Goal: Communication & Community: Answer question/provide support

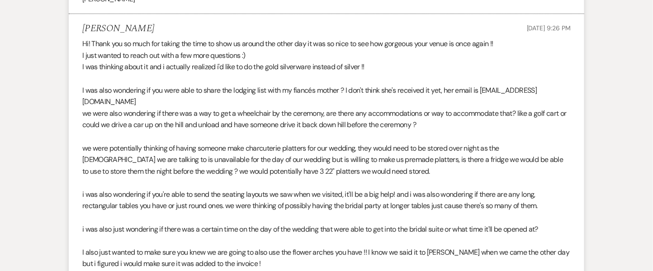
scroll to position [1247, 0]
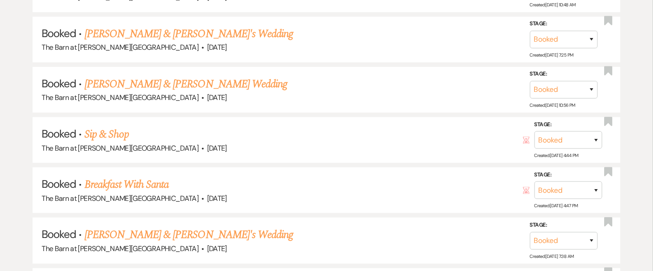
scroll to position [310, 0]
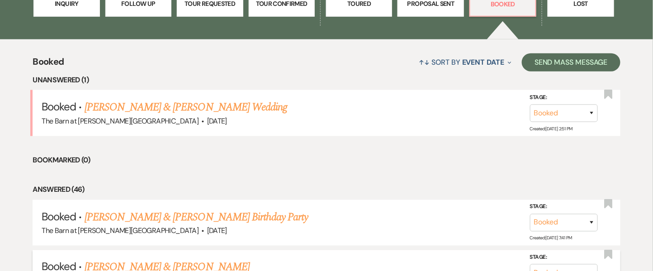
click at [140, 265] on link "[PERSON_NAME] & [PERSON_NAME]" at bounding box center [167, 267] width 165 height 16
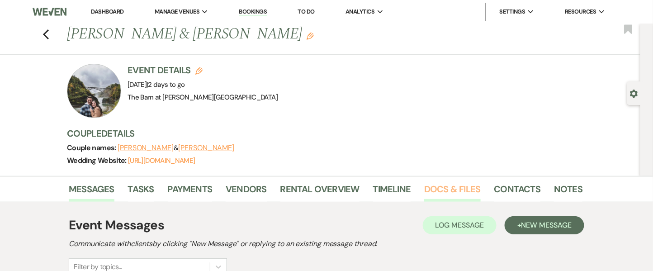
click at [442, 190] on link "Docs & Files" at bounding box center [452, 192] width 56 height 20
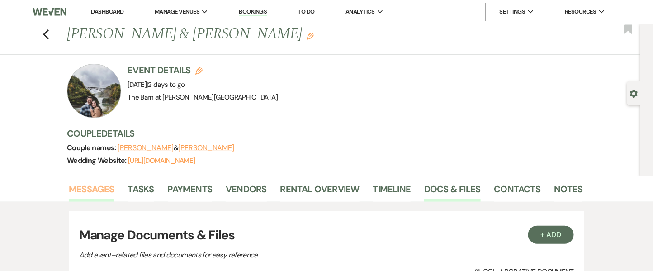
click at [99, 196] on link "Messages" at bounding box center [92, 192] width 46 height 20
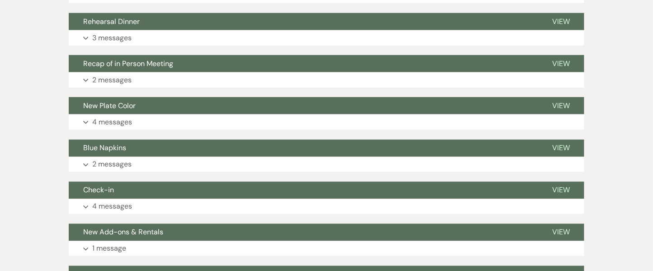
scroll to position [223, 0]
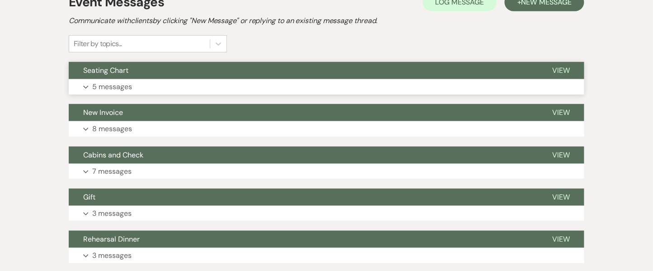
click at [122, 81] on p "5 messages" at bounding box center [112, 87] width 40 height 12
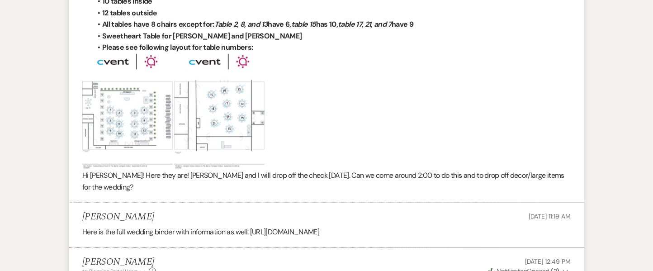
scroll to position [464, 0]
click at [135, 110] on img at bounding box center [127, 112] width 90 height 117
drag, startPoint x: 330, startPoint y: 126, endPoint x: 309, endPoint y: 130, distance: 21.2
click at [309, 130] on p at bounding box center [326, 112] width 488 height 117
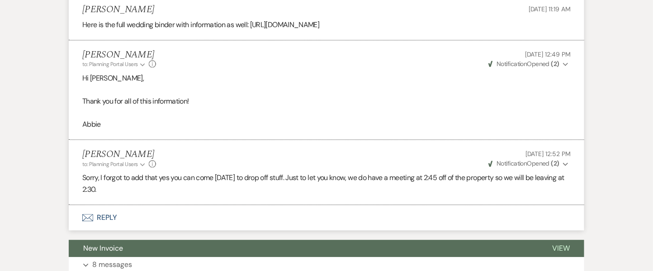
scroll to position [706, 0]
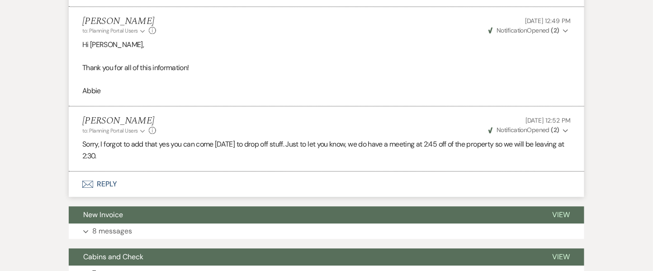
click at [113, 178] on button "Envelope Reply" at bounding box center [326, 183] width 515 height 25
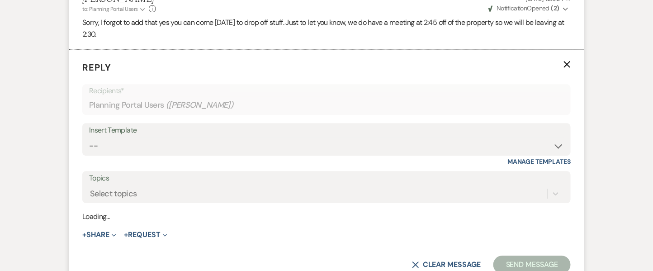
scroll to position [834, 0]
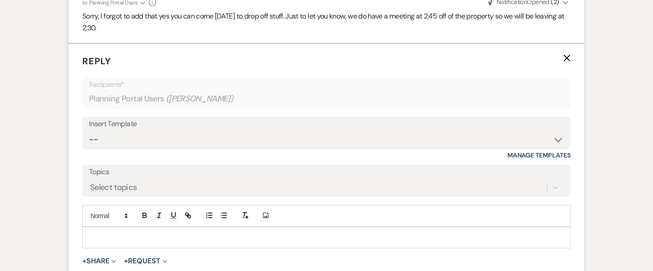
click at [133, 232] on p at bounding box center [327, 237] width 474 height 10
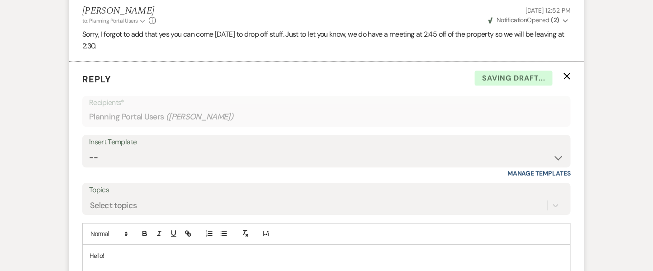
click at [99, 257] on div "Add Photo Hello! Tha meeting at 2;45 was canceled so we are good for 2:30!" at bounding box center [326, 255] width 488 height 64
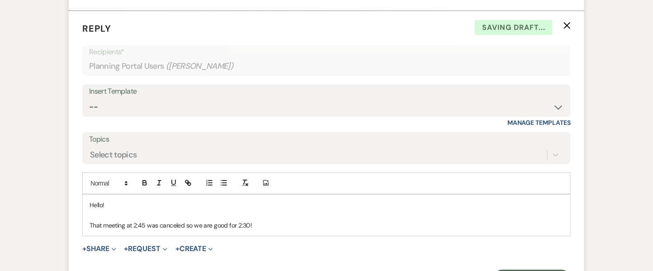
scroll to position [883, 0]
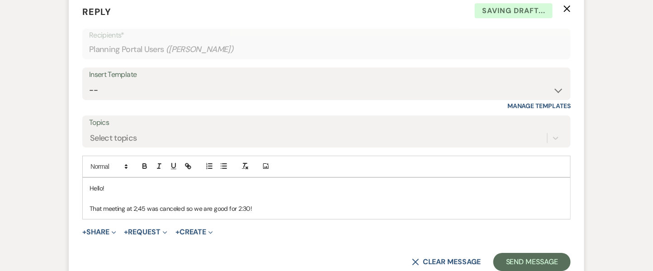
click at [141, 203] on p "That meeting at 2;45 was canceled so we are good for 2:30!" at bounding box center [327, 208] width 474 height 10
click at [137, 205] on p "That meeting at 2;45 was canceled so we are good for 2:30!" at bounding box center [327, 208] width 474 height 10
click at [243, 206] on p "That meeting at 2:45 was canceled so we are good for 2:30!" at bounding box center [327, 208] width 474 height 10
click at [518, 260] on button "Send Message" at bounding box center [531, 262] width 77 height 18
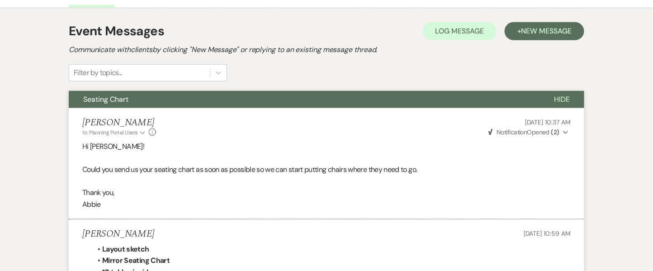
scroll to position [0, 0]
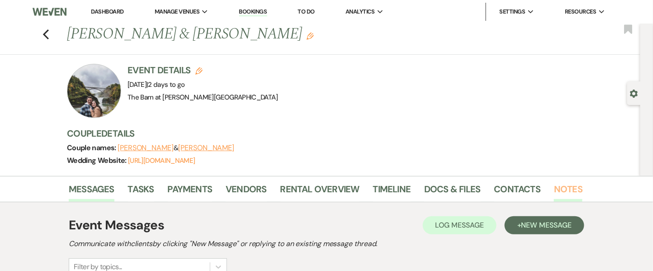
click at [563, 192] on link "Notes" at bounding box center [568, 192] width 28 height 20
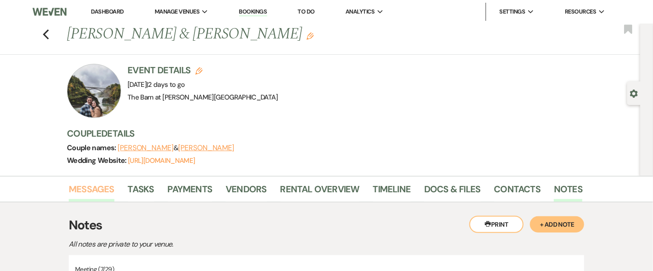
click at [80, 187] on link "Messages" at bounding box center [92, 192] width 46 height 20
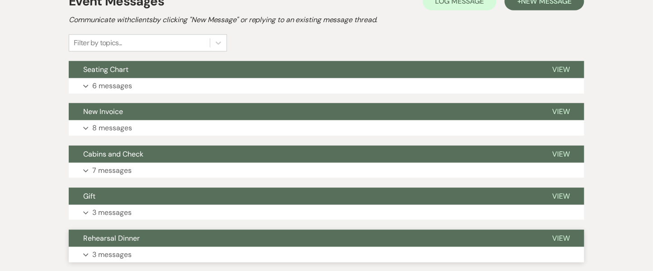
scroll to position [223, 0]
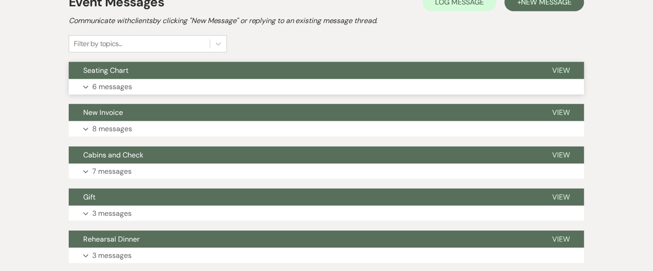
click at [124, 85] on p "6 messages" at bounding box center [112, 87] width 40 height 12
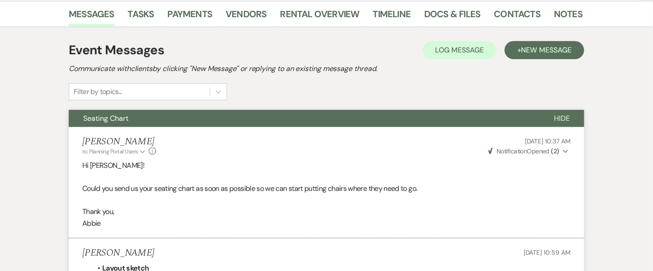
scroll to position [103, 0]
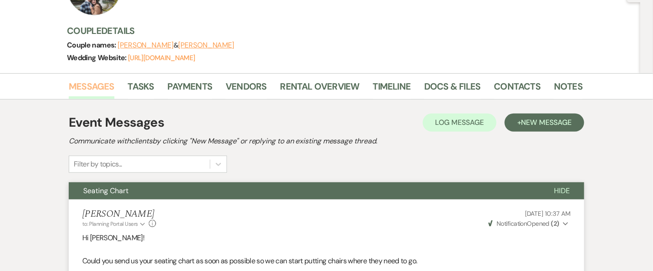
click at [92, 84] on link "Messages" at bounding box center [92, 89] width 46 height 20
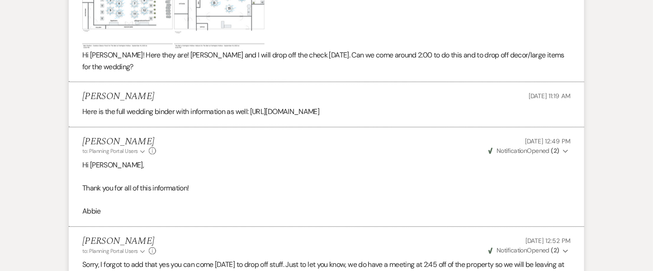
scroll to position [585, 0]
drag, startPoint x: 251, startPoint y: 100, endPoint x: 548, endPoint y: 113, distance: 296.9
click at [548, 113] on p "Here is the full wedding binder with information as well: [URL][DOMAIN_NAME]" at bounding box center [326, 112] width 488 height 12
copy p "[URL][DOMAIN_NAME]"
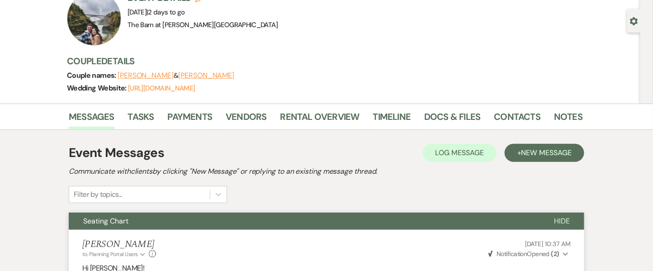
scroll to position [0, 0]
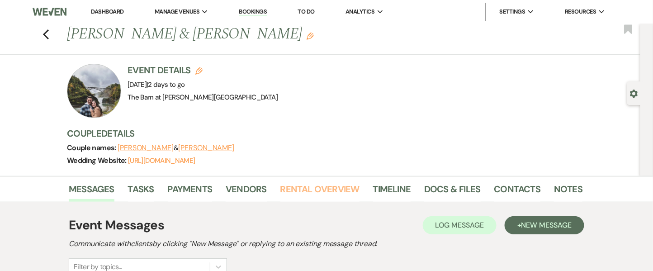
click at [287, 182] on link "Rental Overview" at bounding box center [319, 192] width 79 height 20
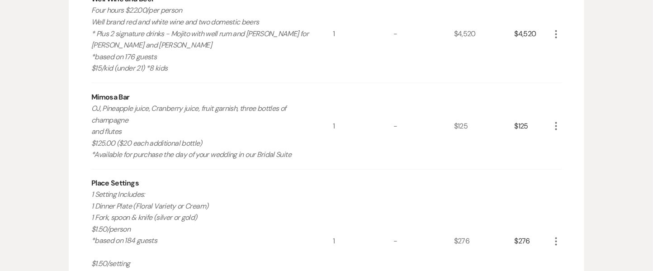
scroll to position [301, 0]
